Goal: Transaction & Acquisition: Book appointment/travel/reservation

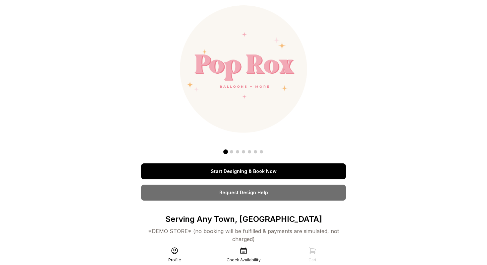
click at [279, 170] on link "Start Designing & Book Now" at bounding box center [243, 171] width 205 height 16
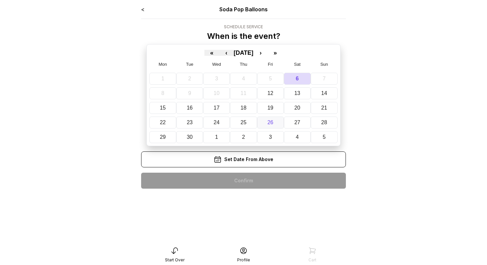
click at [269, 126] on button "26" at bounding box center [270, 122] width 27 height 12
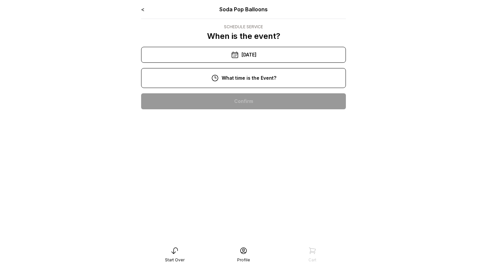
click at [249, 102] on div "10:00 pm" at bounding box center [244, 101] width 194 height 16
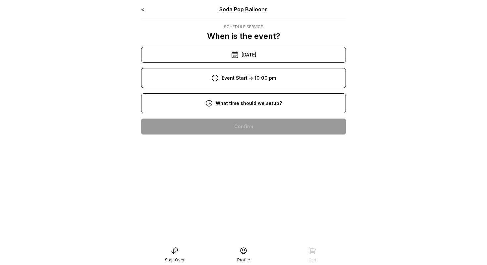
click at [251, 119] on div "8:00 pm" at bounding box center [244, 126] width 194 height 16
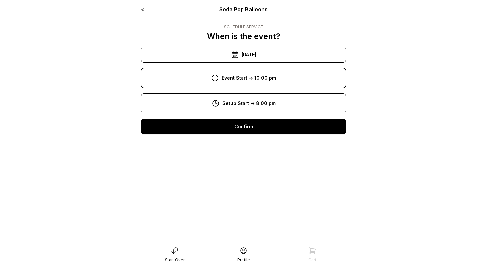
click at [251, 129] on div "Confirm" at bounding box center [243, 126] width 205 height 16
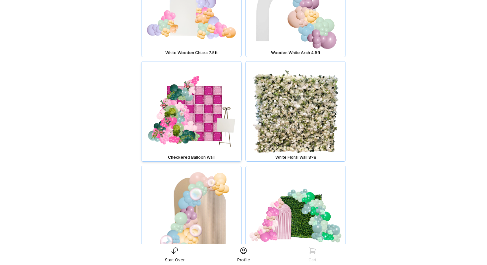
click at [186, 122] on img at bounding box center [192, 111] width 100 height 100
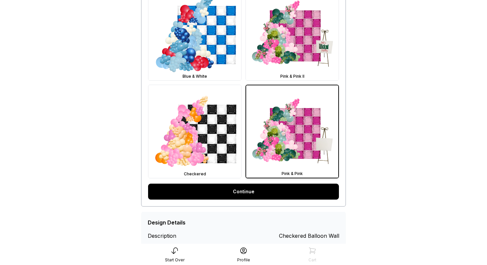
scroll to position [335, 0]
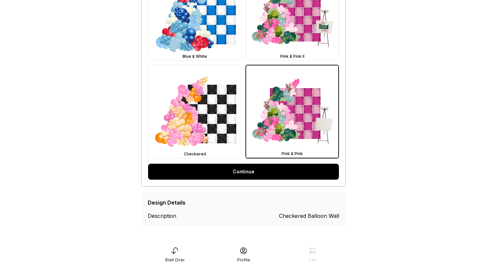
click at [262, 171] on link "Continue" at bounding box center [243, 171] width 191 height 16
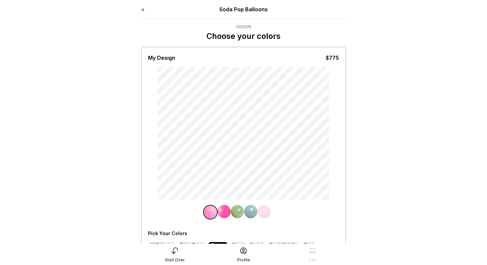
scroll to position [89, 0]
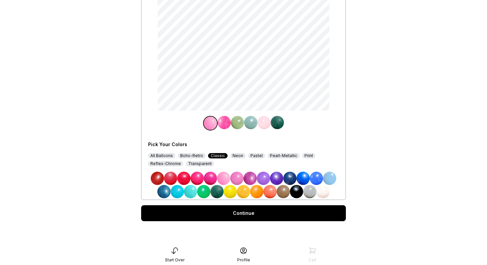
click at [165, 158] on div "All Balloons" at bounding box center [161, 155] width 27 height 5
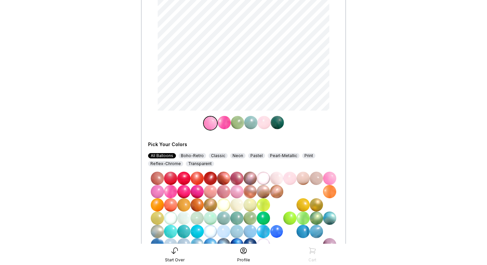
click at [291, 217] on img at bounding box center [290, 217] width 13 height 13
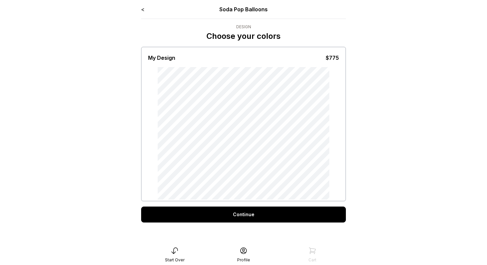
scroll to position [13, 0]
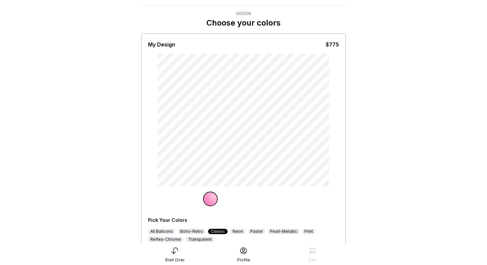
scroll to position [14, 0]
click at [168, 232] on div "All Balloons" at bounding box center [161, 230] width 27 height 5
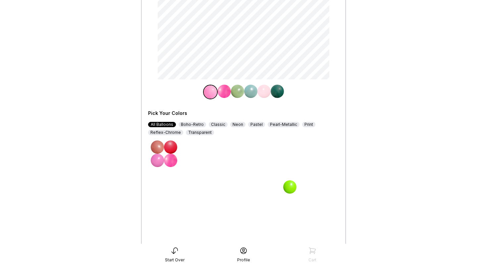
scroll to position [127, 0]
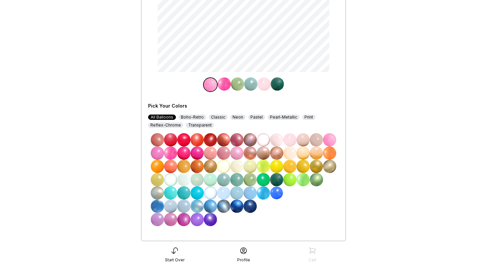
click at [290, 179] on img at bounding box center [290, 179] width 13 height 13
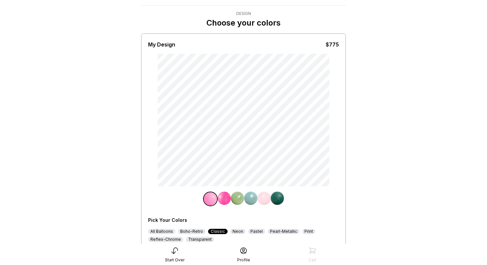
scroll to position [13, 0]
click at [169, 231] on div "All Balloons" at bounding box center [161, 230] width 27 height 5
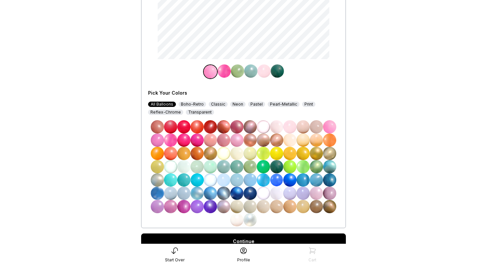
click at [286, 165] on img at bounding box center [290, 166] width 13 height 13
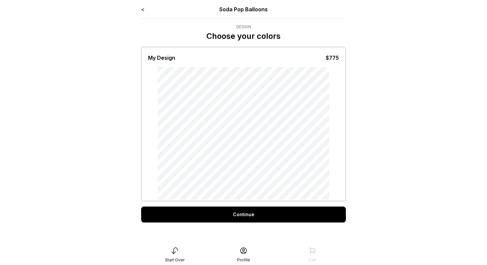
scroll to position [13, 0]
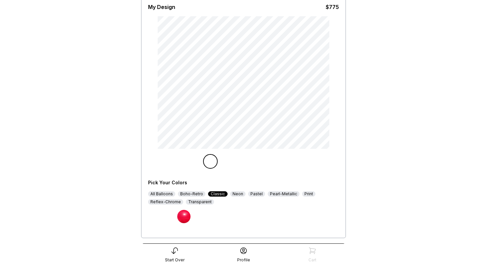
scroll to position [89, 0]
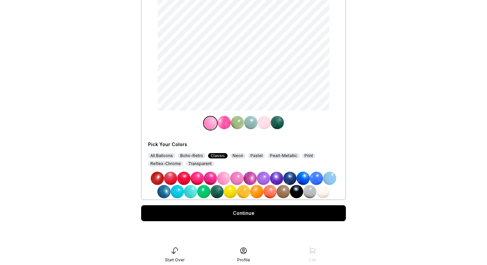
click at [166, 156] on div "All Balloons" at bounding box center [161, 155] width 27 height 5
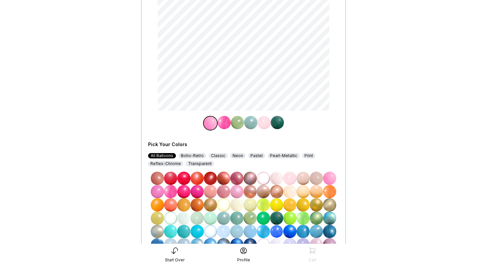
click at [291, 219] on img at bounding box center [290, 217] width 13 height 13
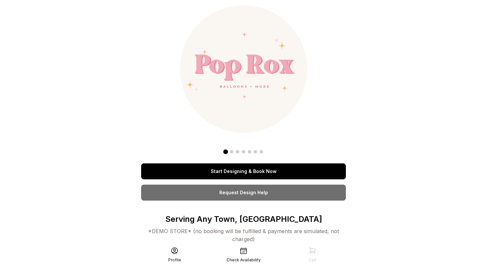
click at [279, 172] on link "Start Designing & Book Now" at bounding box center [243, 171] width 205 height 16
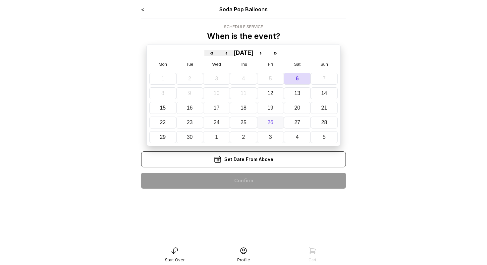
click at [272, 122] on abbr "26" at bounding box center [271, 122] width 6 height 6
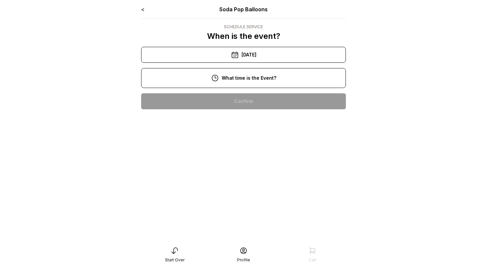
click at [252, 102] on div "10:00 pm" at bounding box center [244, 101] width 194 height 16
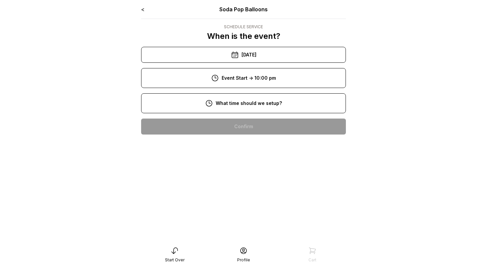
click at [252, 114] on div "8:00 pm" at bounding box center [243, 126] width 205 height 27
click at [249, 123] on div "8:00 pm" at bounding box center [244, 126] width 194 height 16
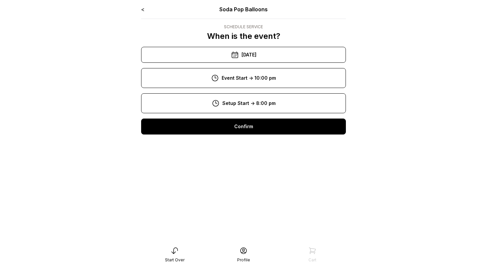
click at [249, 132] on div "Confirm" at bounding box center [243, 126] width 205 height 16
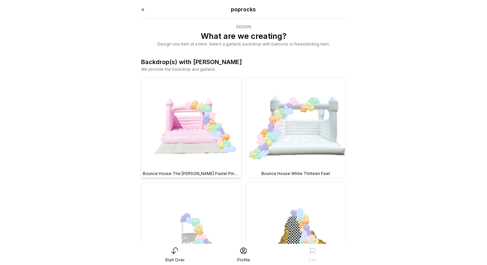
click at [214, 145] on img at bounding box center [192, 128] width 100 height 100
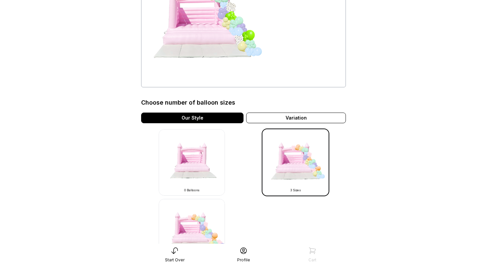
scroll to position [95, 0]
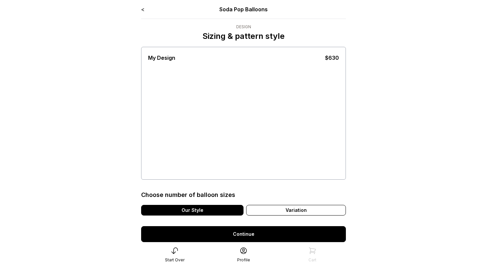
scroll to position [61, 0]
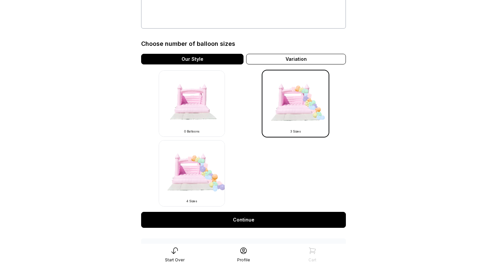
scroll to position [156, 0]
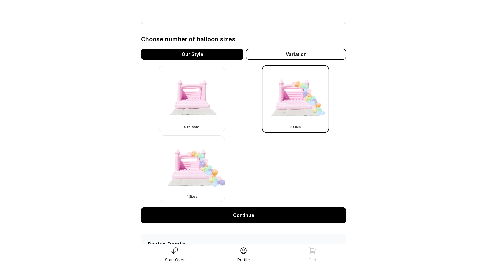
click at [209, 181] on img at bounding box center [192, 168] width 66 height 66
click at [206, 171] on img at bounding box center [192, 168] width 66 height 66
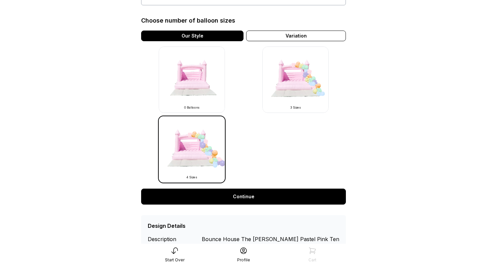
scroll to position [182, 0]
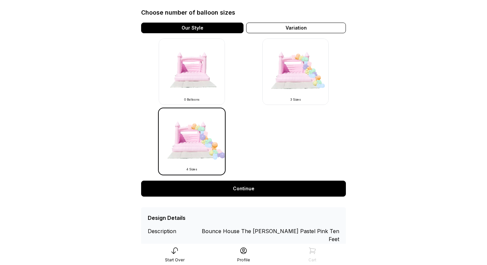
click at [239, 186] on link "Continue" at bounding box center [243, 188] width 205 height 16
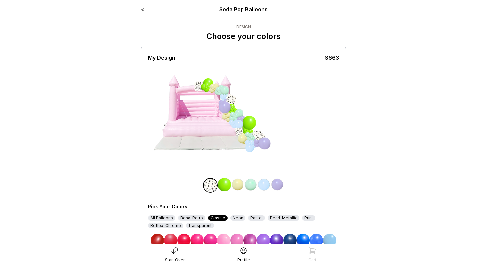
click at [249, 186] on img at bounding box center [250, 184] width 13 height 13
click at [165, 218] on div "All Balloons" at bounding box center [161, 217] width 27 height 5
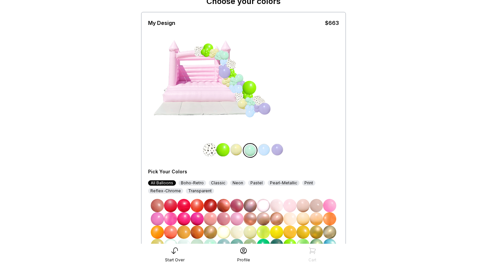
scroll to position [89, 0]
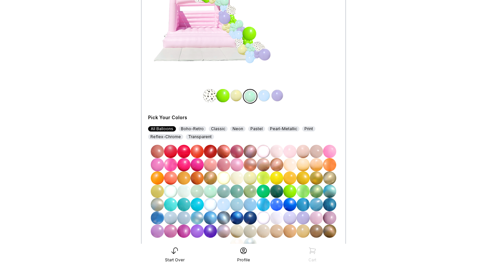
click at [290, 192] on img at bounding box center [290, 190] width 13 height 13
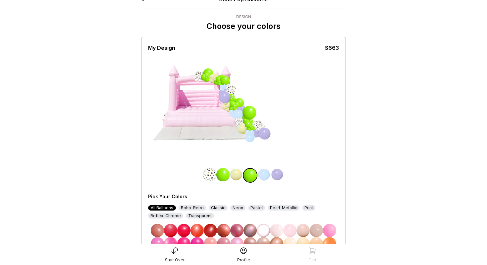
scroll to position [0, 0]
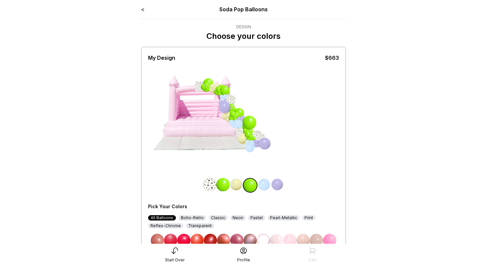
click at [144, 9] on link "<" at bounding box center [142, 9] width 3 height 7
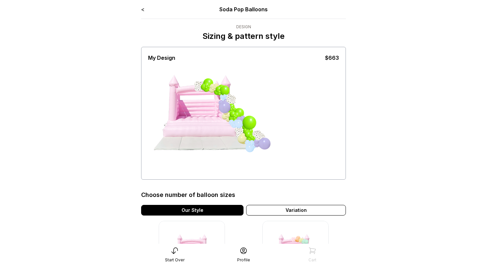
click at [143, 11] on link "<" at bounding box center [142, 9] width 3 height 7
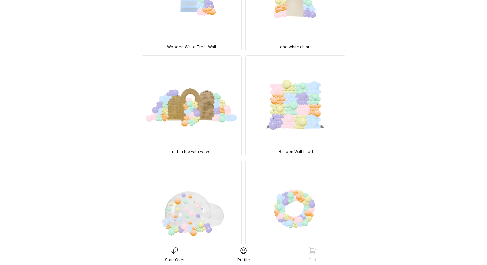
scroll to position [1905, 0]
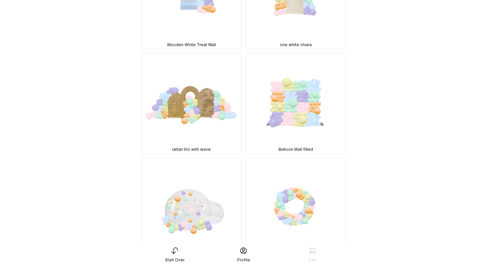
click at [174, 254] on div "Start Over" at bounding box center [174, 254] width 69 height 16
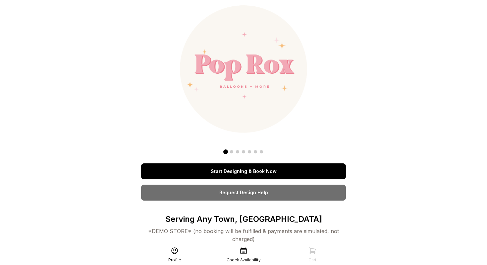
click at [233, 172] on link "Start Designing & Book Now" at bounding box center [243, 171] width 205 height 16
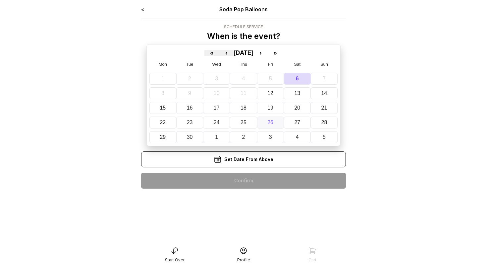
click at [273, 118] on button "26" at bounding box center [270, 122] width 27 height 12
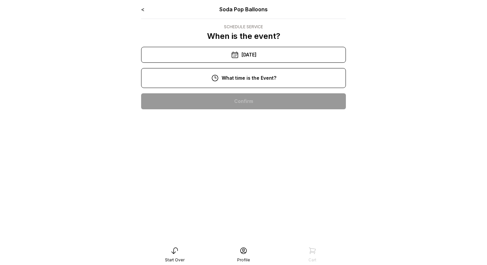
click at [261, 103] on div "10:00 pm" at bounding box center [244, 101] width 194 height 16
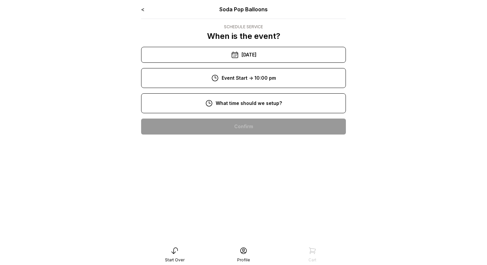
click at [262, 124] on div "8:00 pm" at bounding box center [244, 126] width 194 height 16
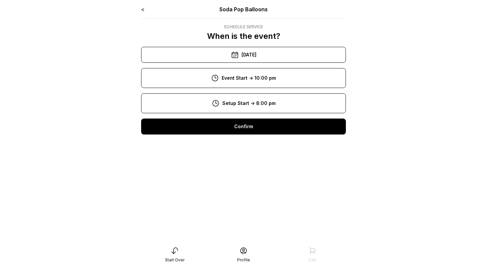
click at [262, 124] on div "Confirm" at bounding box center [243, 126] width 205 height 16
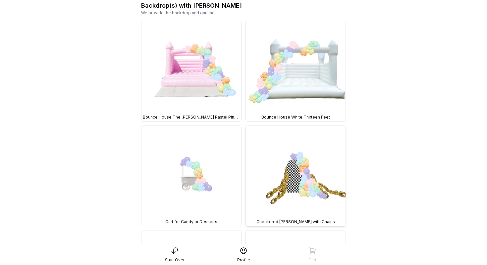
click at [292, 191] on img at bounding box center [296, 176] width 100 height 100
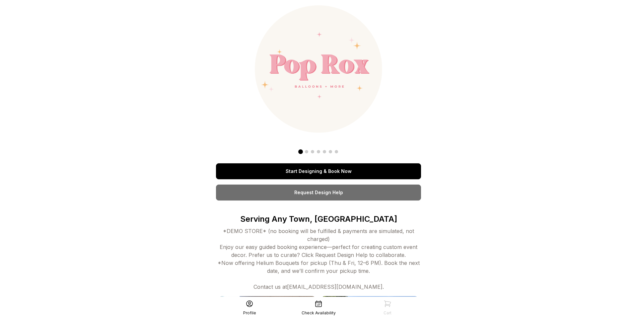
click at [309, 172] on link "Start Designing & Book Now" at bounding box center [318, 171] width 205 height 16
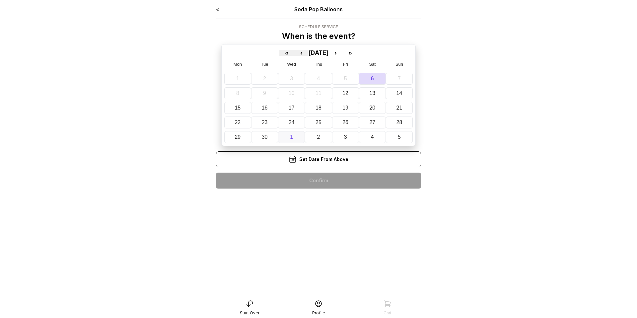
click at [292, 137] on abbr "1" at bounding box center [291, 137] width 3 height 6
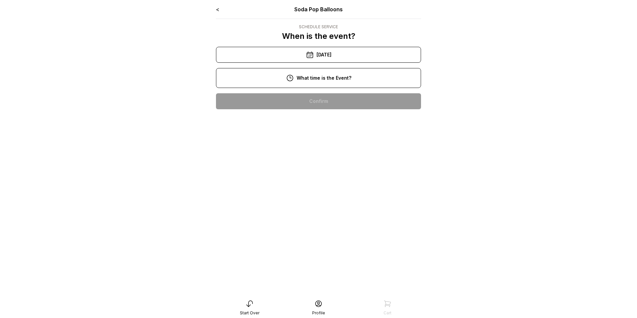
click at [298, 143] on div "12:00 pm" at bounding box center [318, 144] width 194 height 16
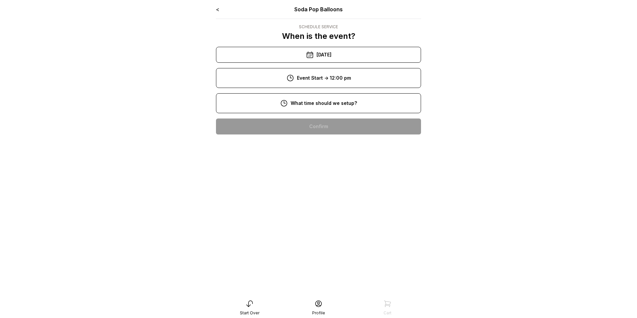
click at [295, 147] on div "9:00 am" at bounding box center [318, 148] width 194 height 16
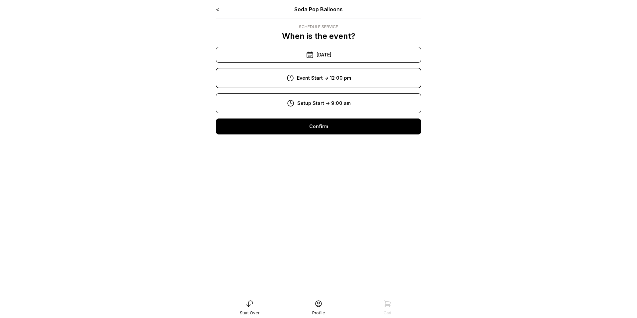
click at [292, 129] on div "Confirm" at bounding box center [318, 126] width 205 height 16
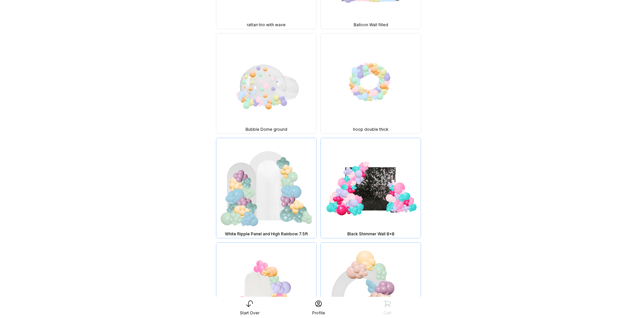
scroll to position [2029, 0]
click at [279, 94] on img at bounding box center [266, 83] width 100 height 100
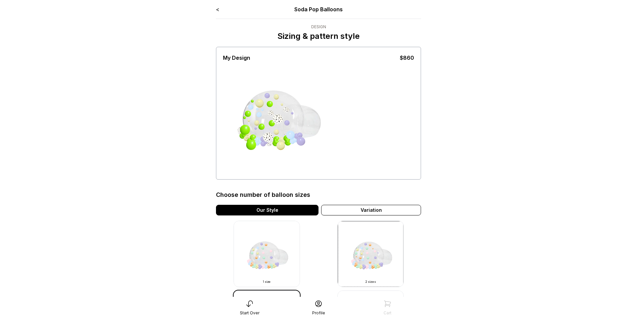
click at [373, 259] on img at bounding box center [370, 254] width 66 height 66
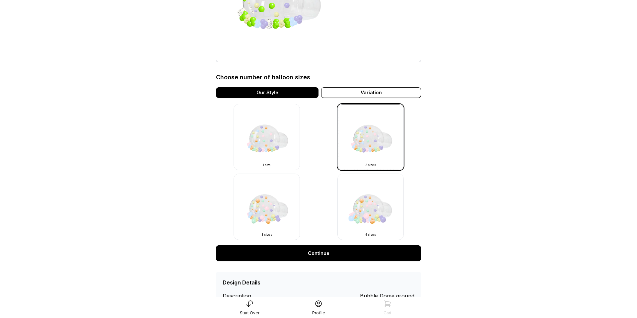
scroll to position [143, 0]
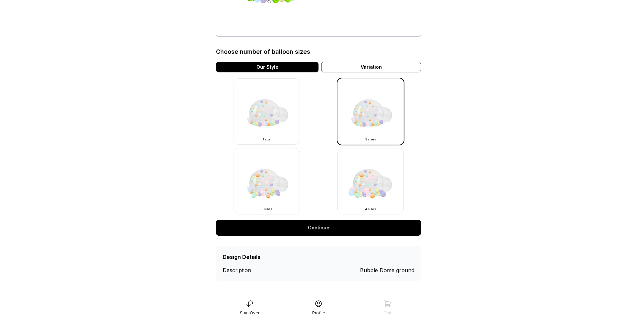
click at [342, 228] on link "Continue" at bounding box center [318, 228] width 205 height 16
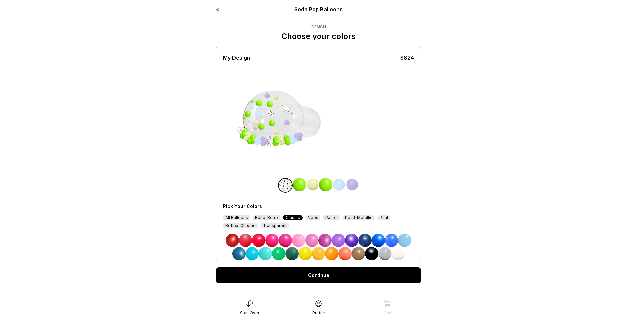
click at [340, 186] on img at bounding box center [338, 184] width 13 height 13
click at [232, 215] on div "All Balloons" at bounding box center [236, 217] width 27 height 5
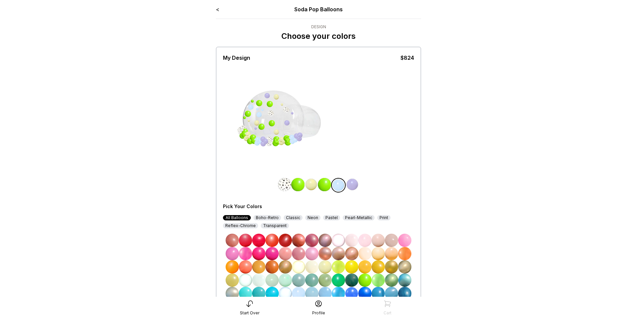
click at [217, 10] on link "<" at bounding box center [217, 9] width 3 height 7
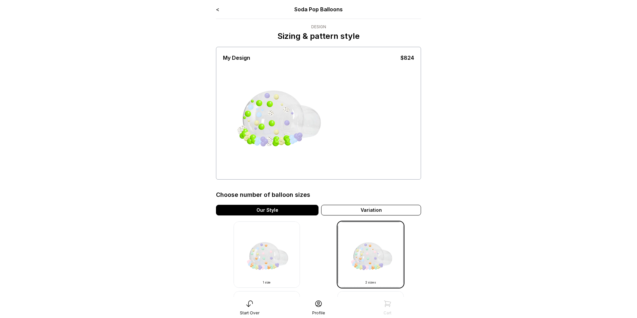
click at [218, 11] on link "<" at bounding box center [217, 9] width 3 height 7
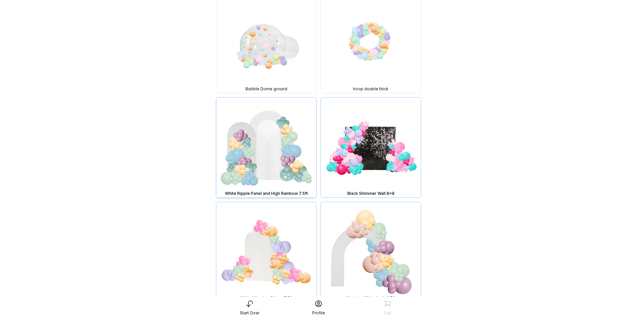
click at [274, 145] on img at bounding box center [266, 147] width 100 height 100
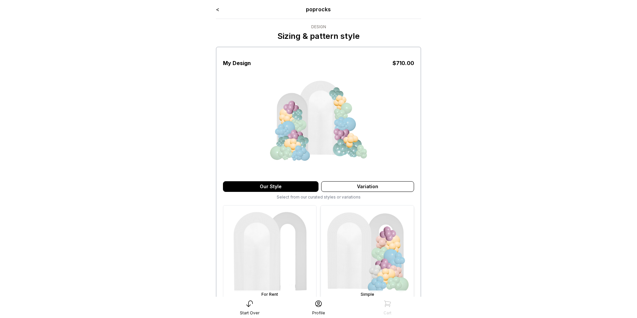
click at [368, 264] on img at bounding box center [367, 251] width 93 height 93
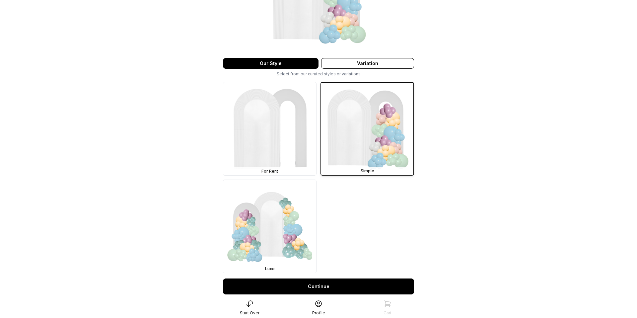
scroll to position [180, 0]
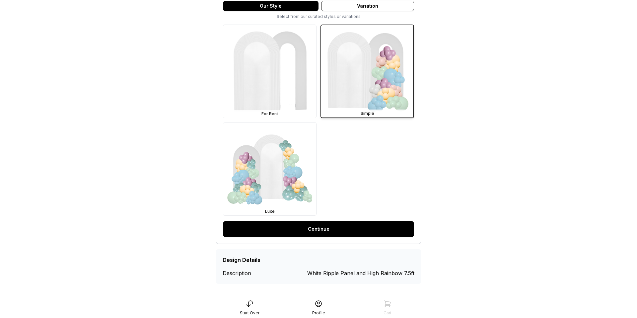
click at [345, 226] on link "Continue" at bounding box center [318, 229] width 191 height 16
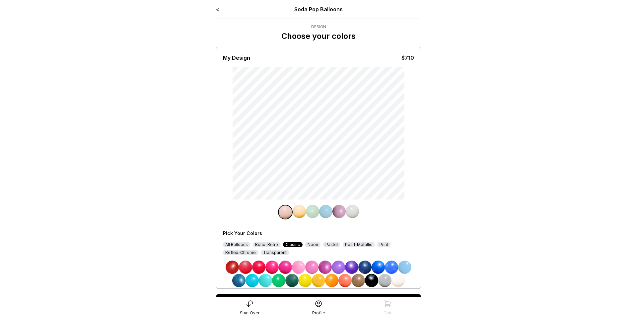
click at [237, 243] on div "All Balloons" at bounding box center [236, 244] width 27 height 5
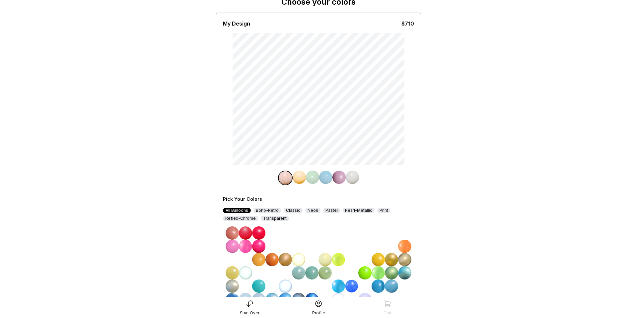
scroll to position [39, 0]
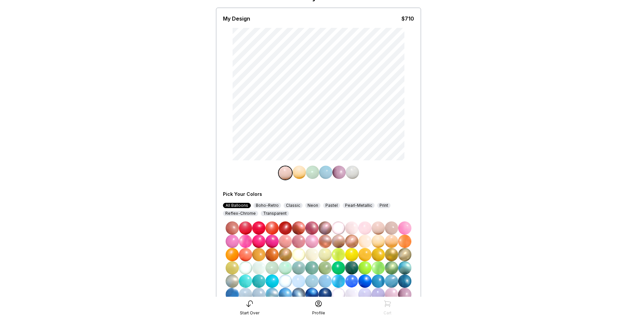
click at [368, 270] on img at bounding box center [364, 267] width 13 height 13
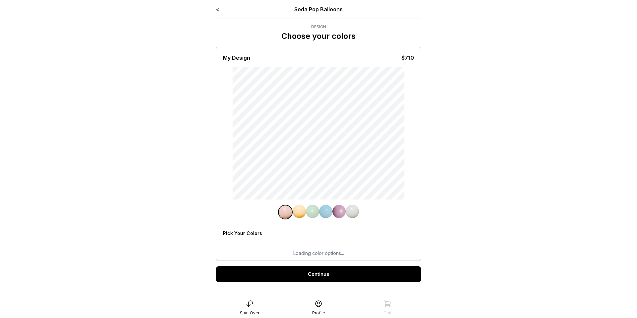
scroll to position [13, 0]
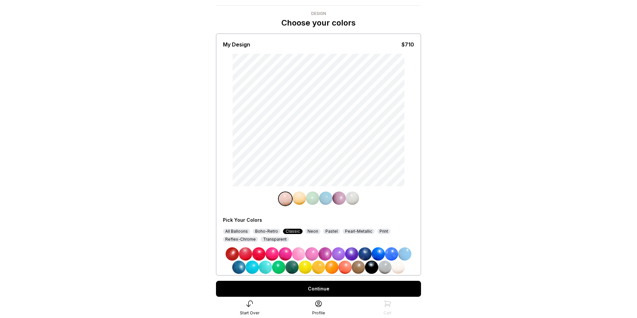
click at [378, 232] on div "Print" at bounding box center [383, 230] width 13 height 5
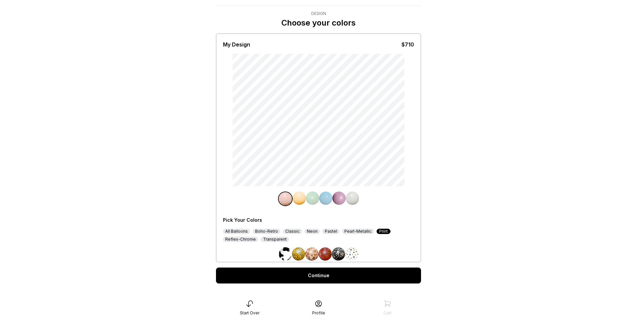
click at [351, 253] on img at bounding box center [351, 253] width 13 height 13
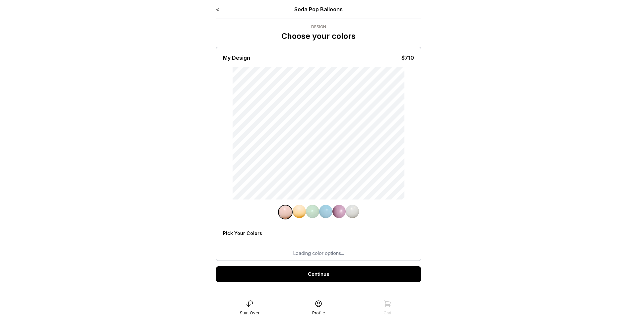
scroll to position [13, 0]
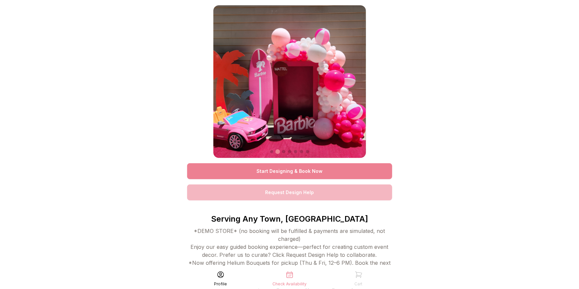
click at [250, 175] on link "Start Designing & Book Now" at bounding box center [289, 171] width 205 height 16
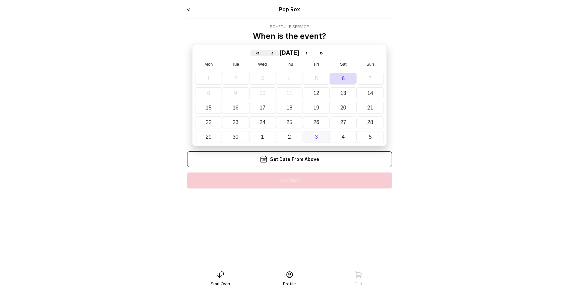
click at [313, 137] on button "3" at bounding box center [316, 137] width 27 height 12
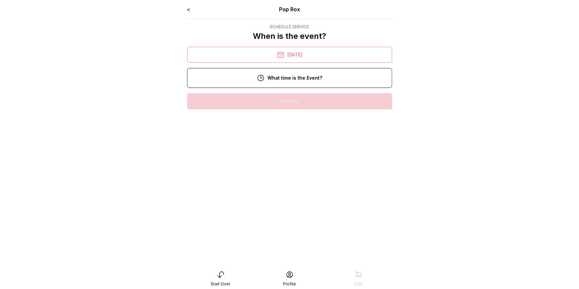
click at [301, 120] on div "6:00 pm" at bounding box center [289, 122] width 194 height 16
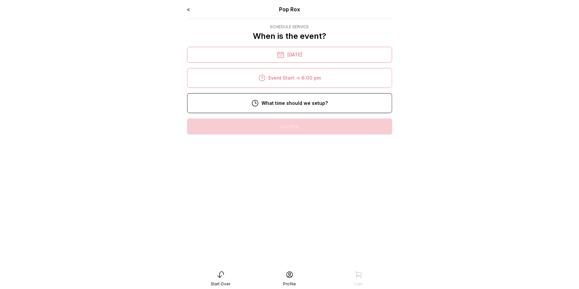
click at [296, 144] on div "12:00 pm" at bounding box center [289, 148] width 194 height 16
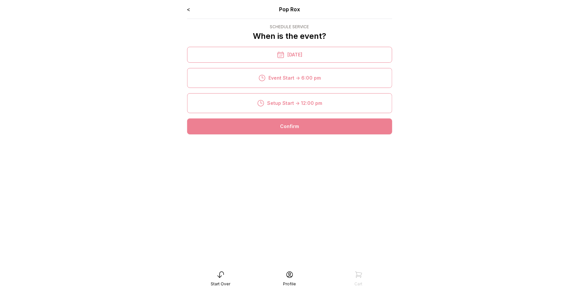
click at [292, 129] on div "Confirm" at bounding box center [289, 126] width 205 height 16
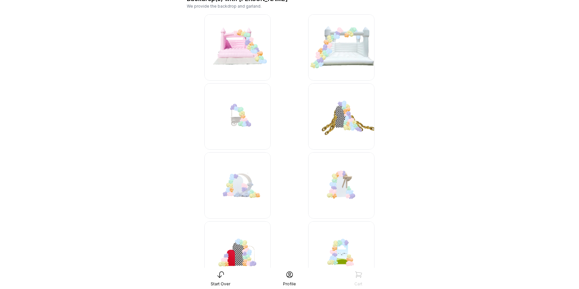
scroll to position [142, 0]
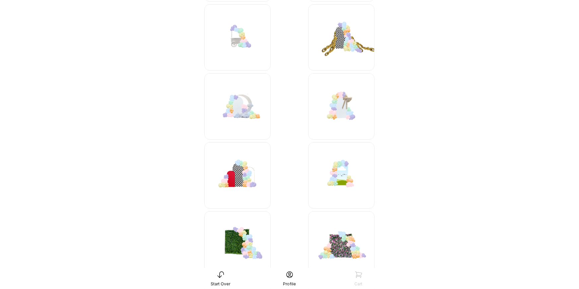
click at [332, 248] on img at bounding box center [341, 244] width 66 height 66
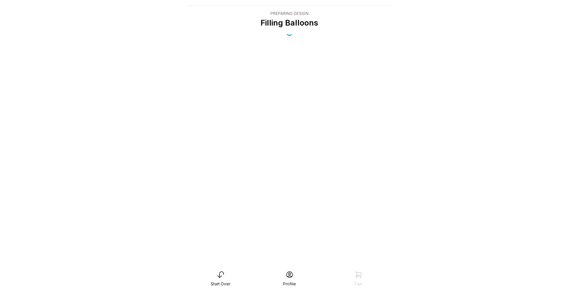
scroll to position [13, 0]
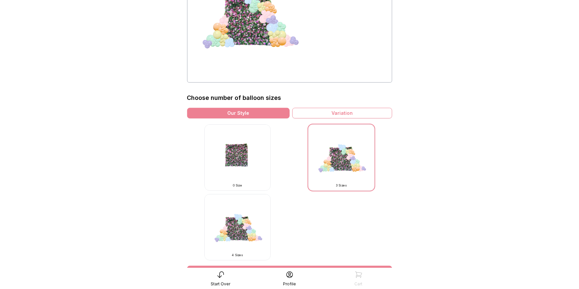
scroll to position [103, 0]
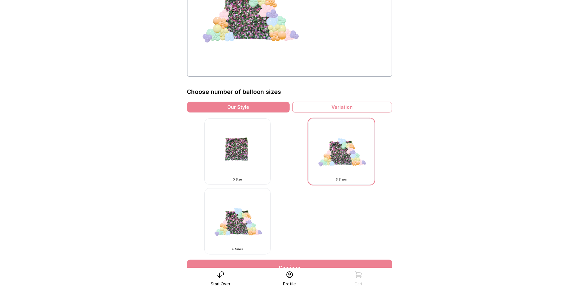
click at [303, 264] on link "Continue" at bounding box center [289, 268] width 205 height 16
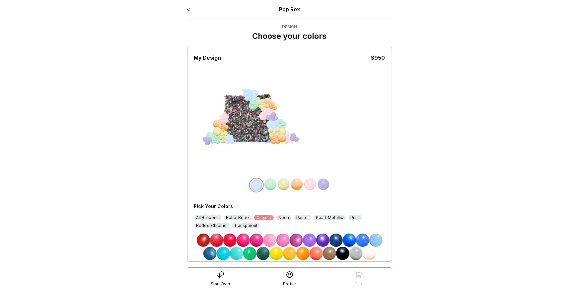
click at [272, 236] on img at bounding box center [269, 239] width 13 height 13
click at [270, 183] on img at bounding box center [270, 184] width 13 height 13
click at [301, 215] on div "Pastel" at bounding box center [302, 217] width 17 height 5
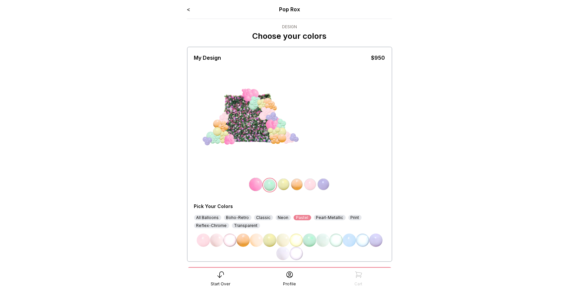
click at [215, 238] on img at bounding box center [216, 239] width 13 height 13
click at [282, 186] on img at bounding box center [283, 184] width 13 height 13
click at [297, 186] on img at bounding box center [296, 184] width 13 height 13
click at [350, 241] on img at bounding box center [349, 239] width 13 height 13
click at [309, 183] on img at bounding box center [309, 184] width 13 height 13
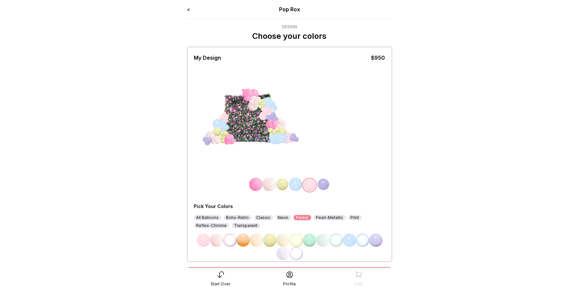
click at [212, 219] on div "All Balloons" at bounding box center [207, 217] width 27 height 5
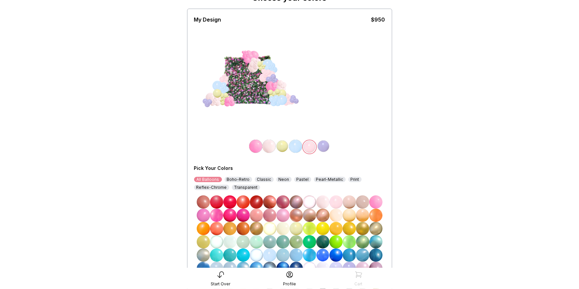
scroll to position [83, 0]
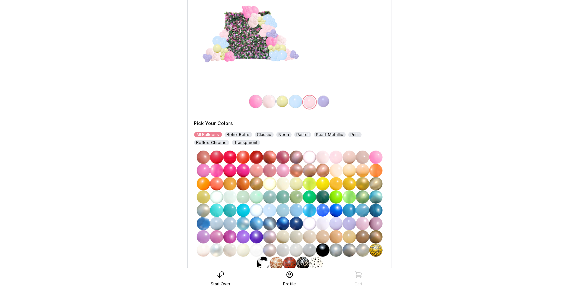
click at [294, 212] on img at bounding box center [296, 210] width 13 height 13
click at [321, 102] on img at bounding box center [323, 101] width 13 height 13
click at [206, 249] on img at bounding box center [203, 249] width 13 height 13
click at [282, 102] on img at bounding box center [282, 101] width 13 height 13
click at [203, 248] on img at bounding box center [203, 249] width 13 height 13
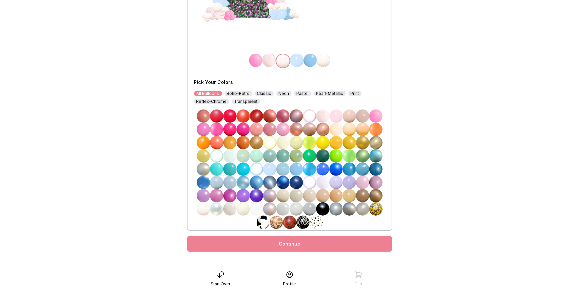
scroll to position [130, 0]
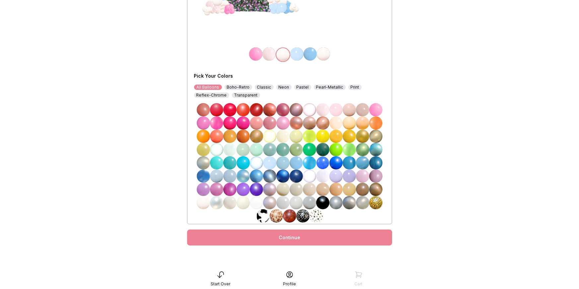
click at [249, 244] on link "Continue" at bounding box center [289, 237] width 205 height 16
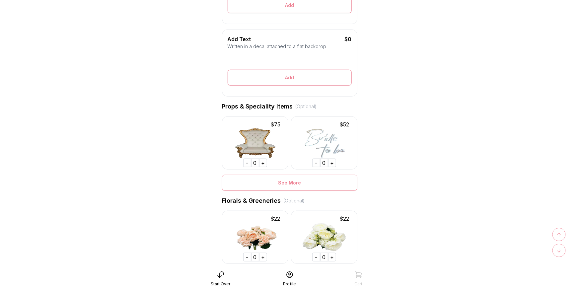
scroll to position [244, 0]
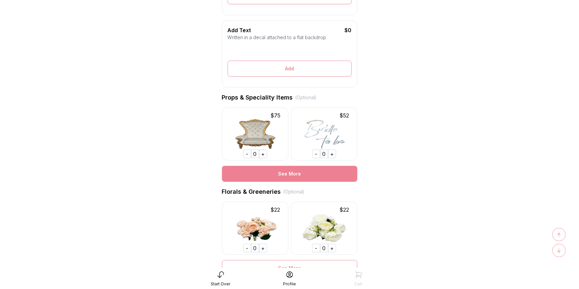
click at [276, 173] on div "See More" at bounding box center [289, 174] width 135 height 16
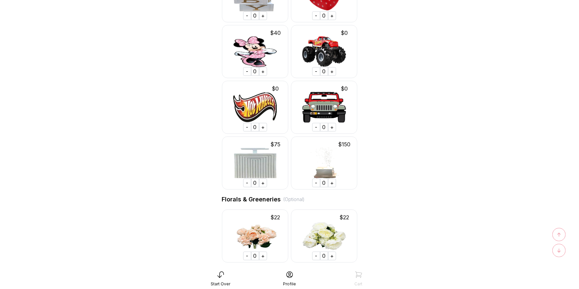
scroll to position [3332, 0]
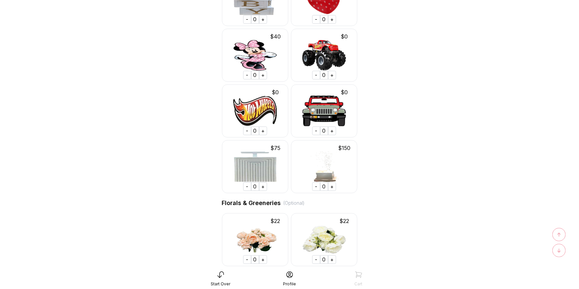
click at [332, 186] on div "+" at bounding box center [332, 186] width 8 height 9
click at [262, 184] on div "+" at bounding box center [263, 186] width 8 height 9
click at [553, 232] on div "↑" at bounding box center [558, 234] width 13 height 13
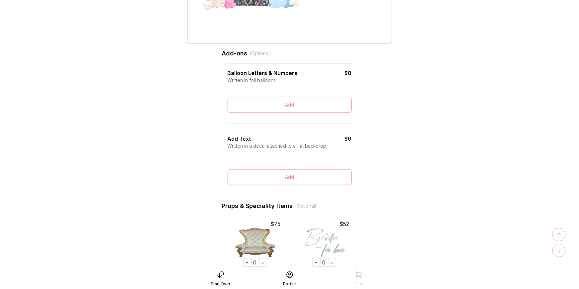
scroll to position [0, 0]
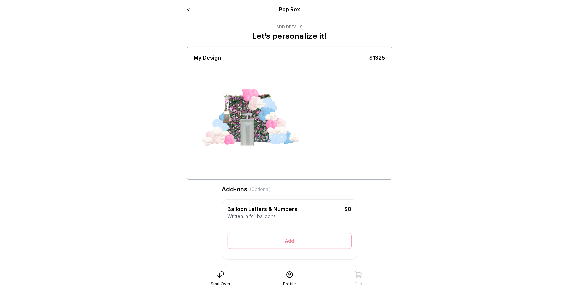
drag, startPoint x: 229, startPoint y: 111, endPoint x: 271, endPoint y: 156, distance: 61.5
click at [271, 156] on div at bounding box center [289, 120] width 191 height 116
drag, startPoint x: 228, startPoint y: 117, endPoint x: 218, endPoint y: 154, distance: 38.2
click at [218, 154] on div at bounding box center [289, 120] width 191 height 116
drag, startPoint x: 226, startPoint y: 119, endPoint x: 321, endPoint y: 130, distance: 95.8
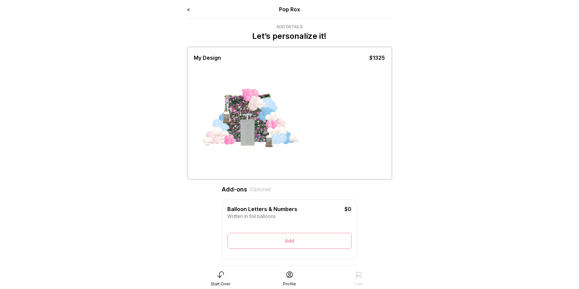
click at [321, 130] on div at bounding box center [289, 120] width 191 height 116
drag, startPoint x: 226, startPoint y: 117, endPoint x: 216, endPoint y: 161, distance: 45.1
click at [216, 161] on div at bounding box center [289, 120] width 191 height 116
click at [227, 167] on div at bounding box center [289, 120] width 191 height 116
drag, startPoint x: 246, startPoint y: 133, endPoint x: 246, endPoint y: 137, distance: 4.0
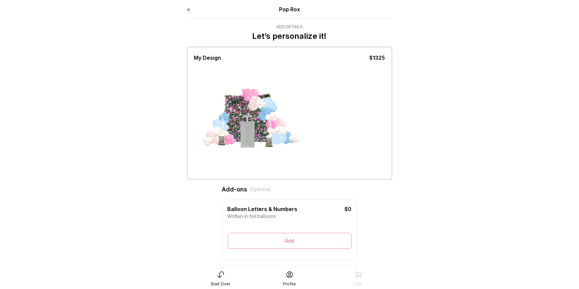
click at [246, 137] on div at bounding box center [256, 131] width 33 height 33
click at [253, 162] on div at bounding box center [289, 120] width 191 height 116
